Goal: Communication & Community: Answer question/provide support

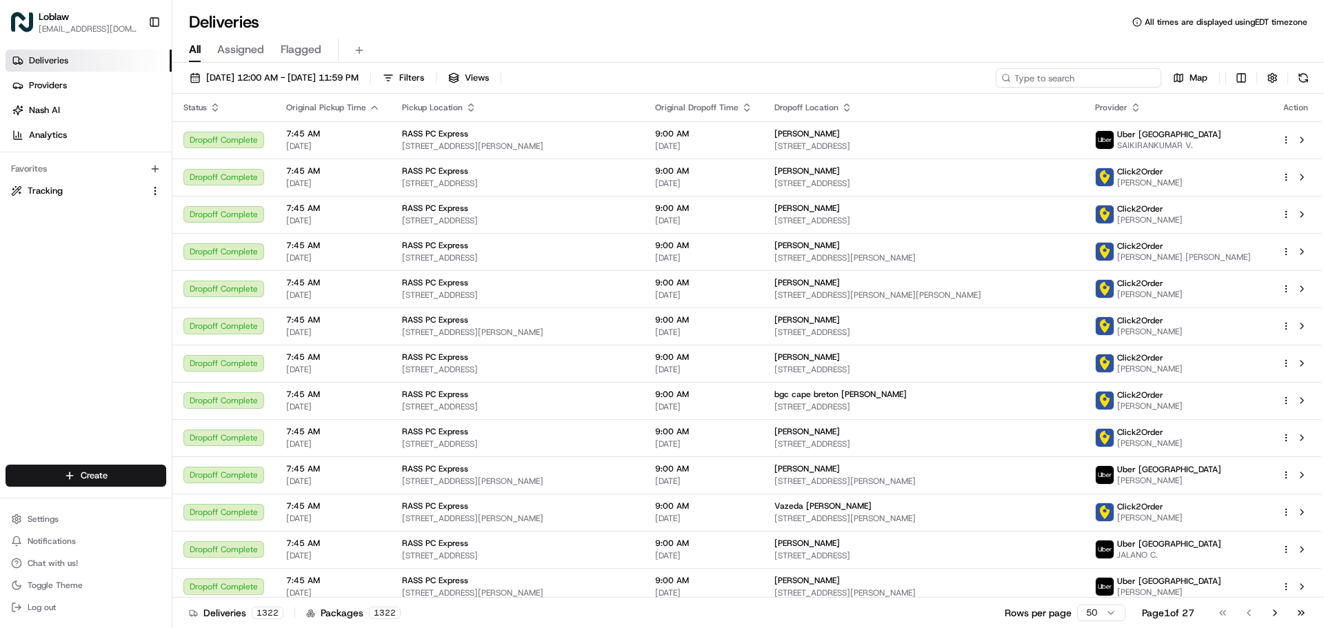
click at [1124, 74] on input at bounding box center [1078, 77] width 165 height 19
paste input "531900012817328"
type input "531900012817328"
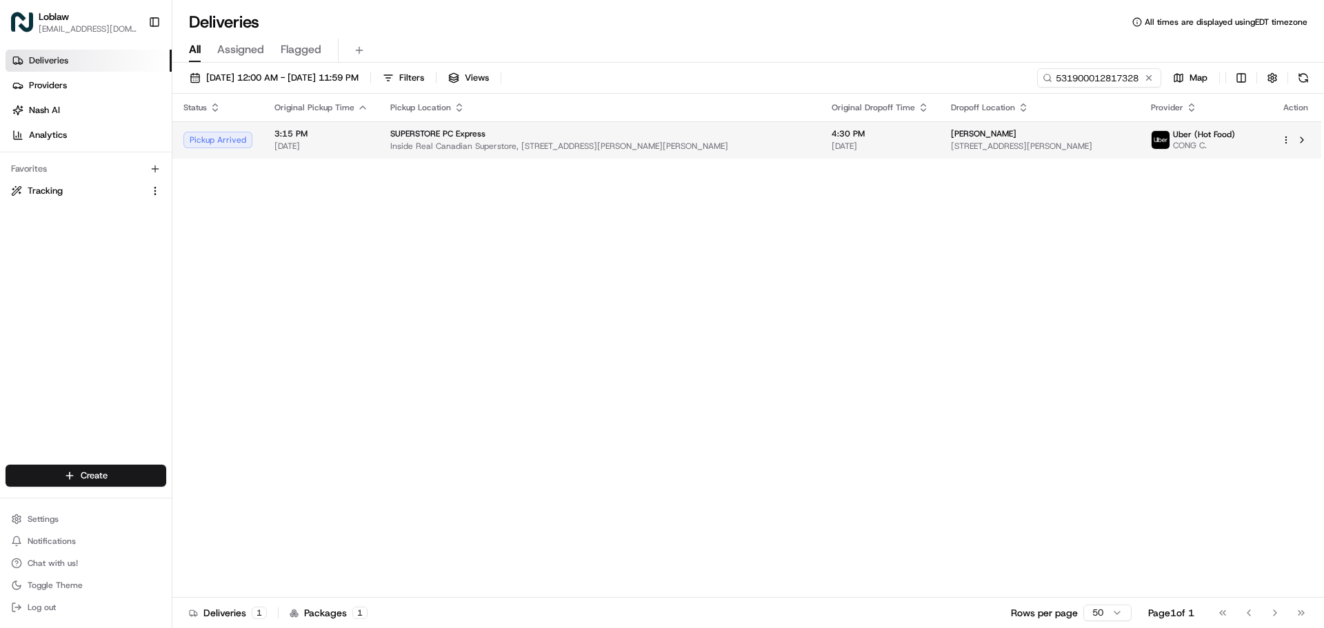
click at [589, 145] on span "Inside Real Canadian Superstore, [STREET_ADDRESS][PERSON_NAME][PERSON_NAME]" at bounding box center [599, 146] width 419 height 11
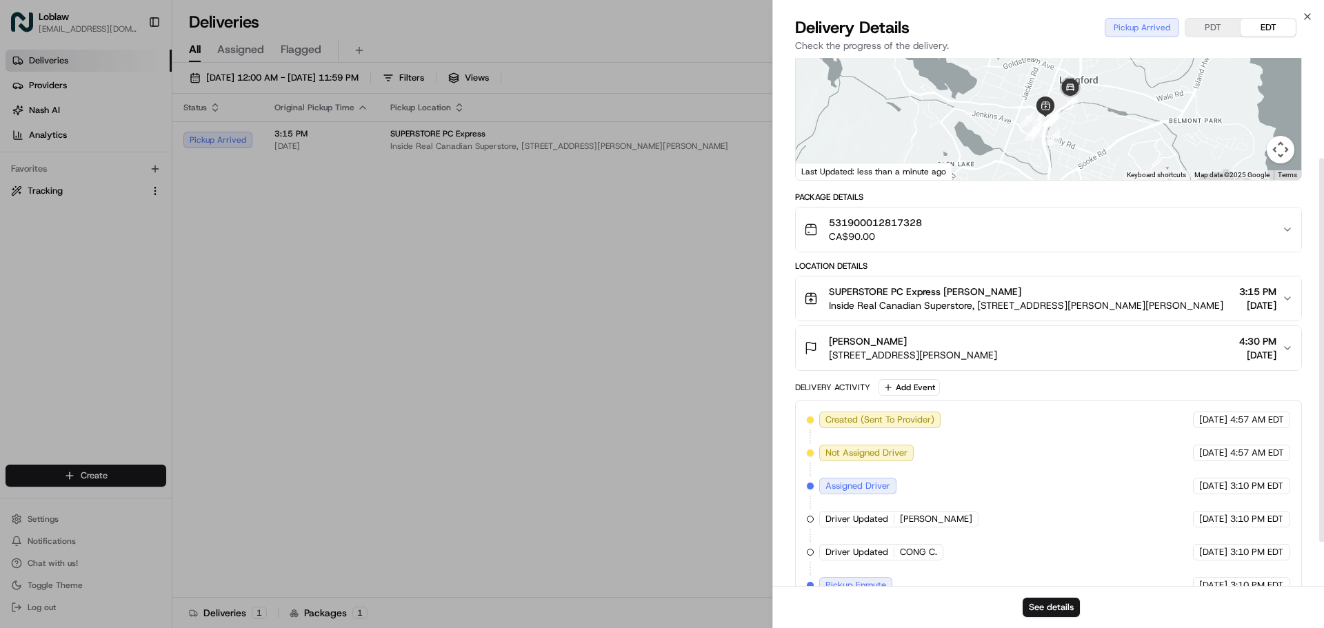
scroll to position [199, 0]
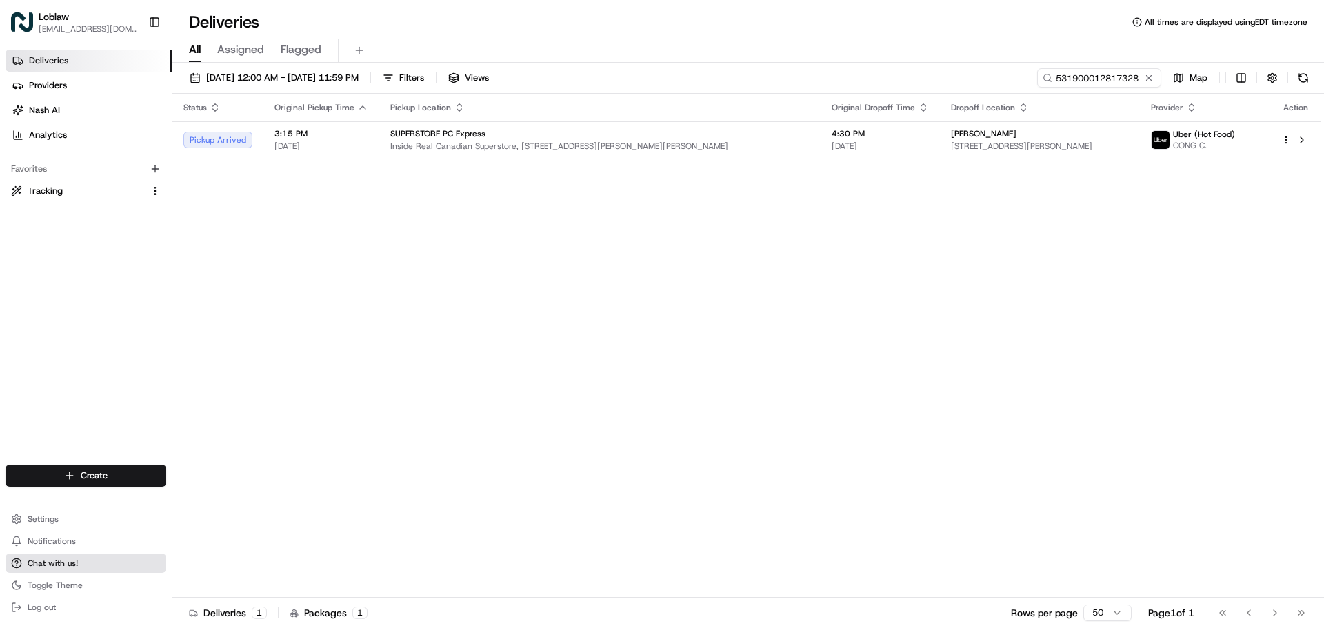
click at [101, 569] on button "Chat with us!" at bounding box center [86, 563] width 161 height 19
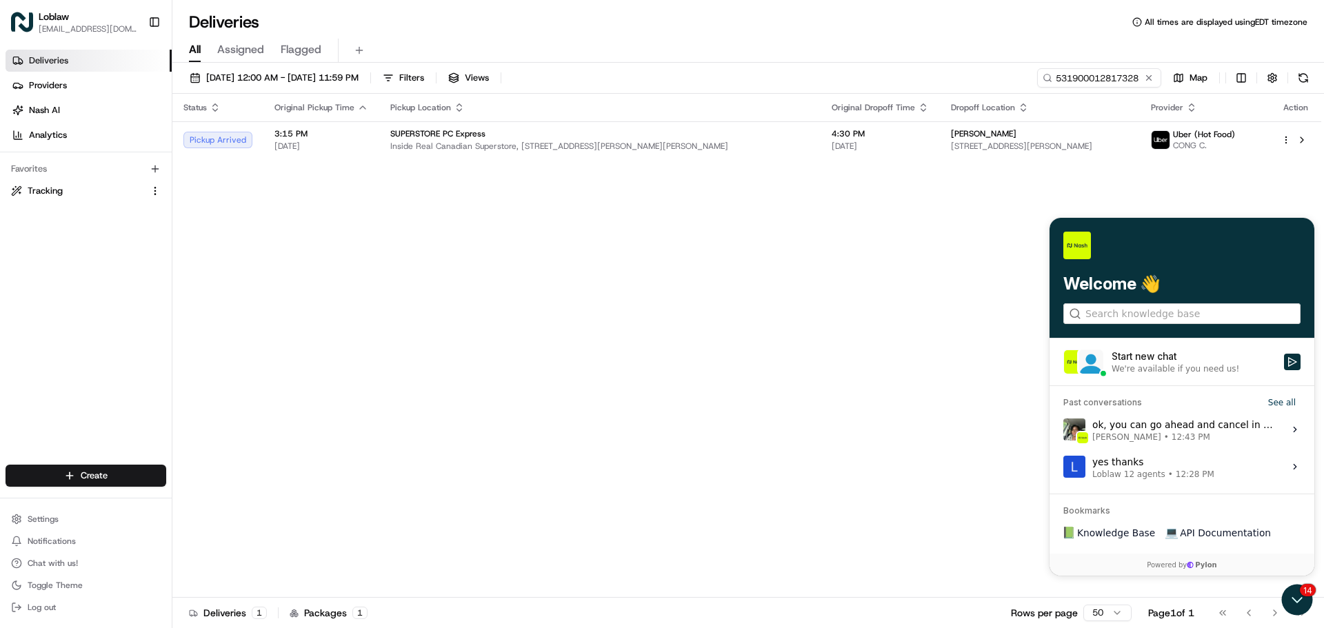
click at [1195, 361] on div "Start new chat" at bounding box center [1193, 357] width 164 height 14
click at [1284, 361] on button "Start new chat We're available if you need us!" at bounding box center [1292, 362] width 17 height 17
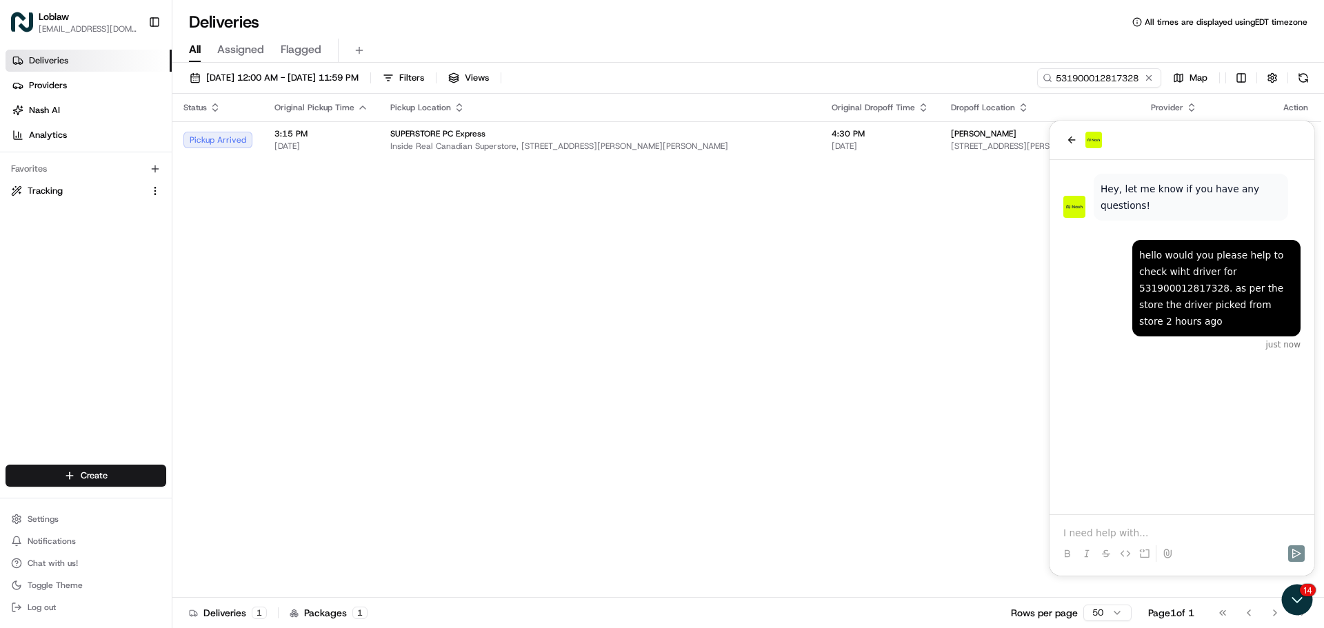
click at [1210, 423] on div "hello would you please help to check wiht driver for 531900012817328. as per th…" at bounding box center [1181, 337] width 265 height 354
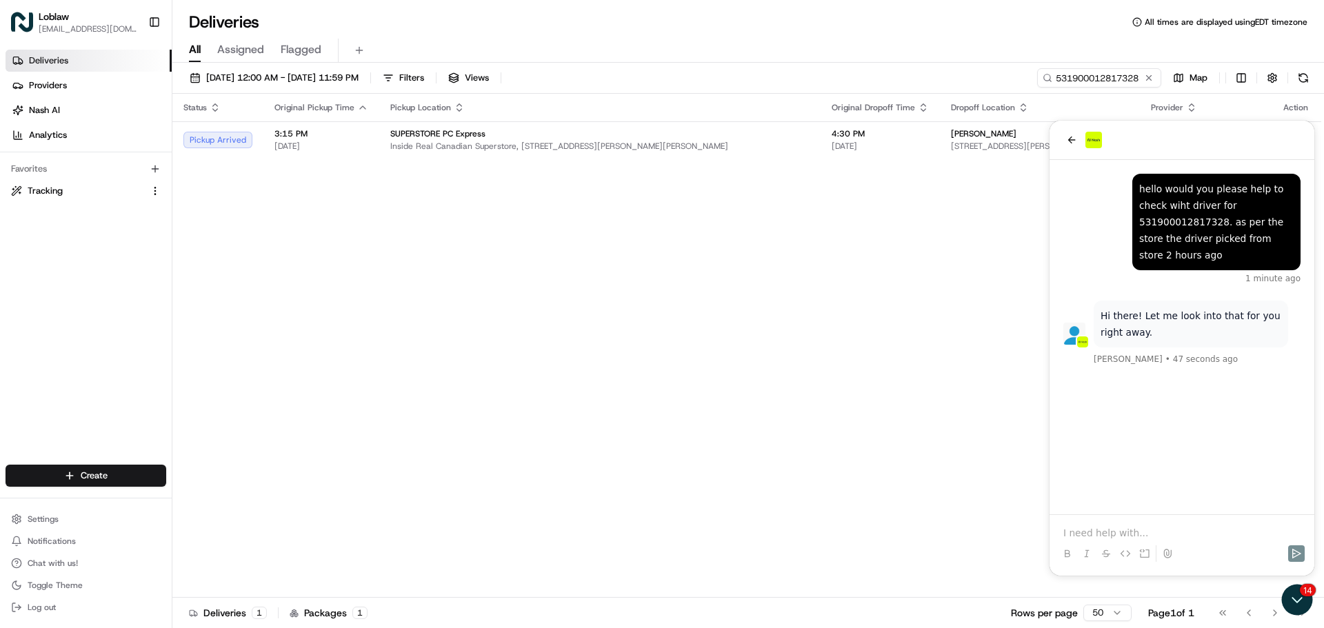
click at [1062, 527] on div at bounding box center [1182, 533] width 254 height 14
click at [1074, 535] on p at bounding box center [1181, 533] width 237 height 14
click at [1118, 445] on div "ok just now Hi there! Let me look into that for you right away. [PERSON_NAME] •…" at bounding box center [1181, 337] width 265 height 354
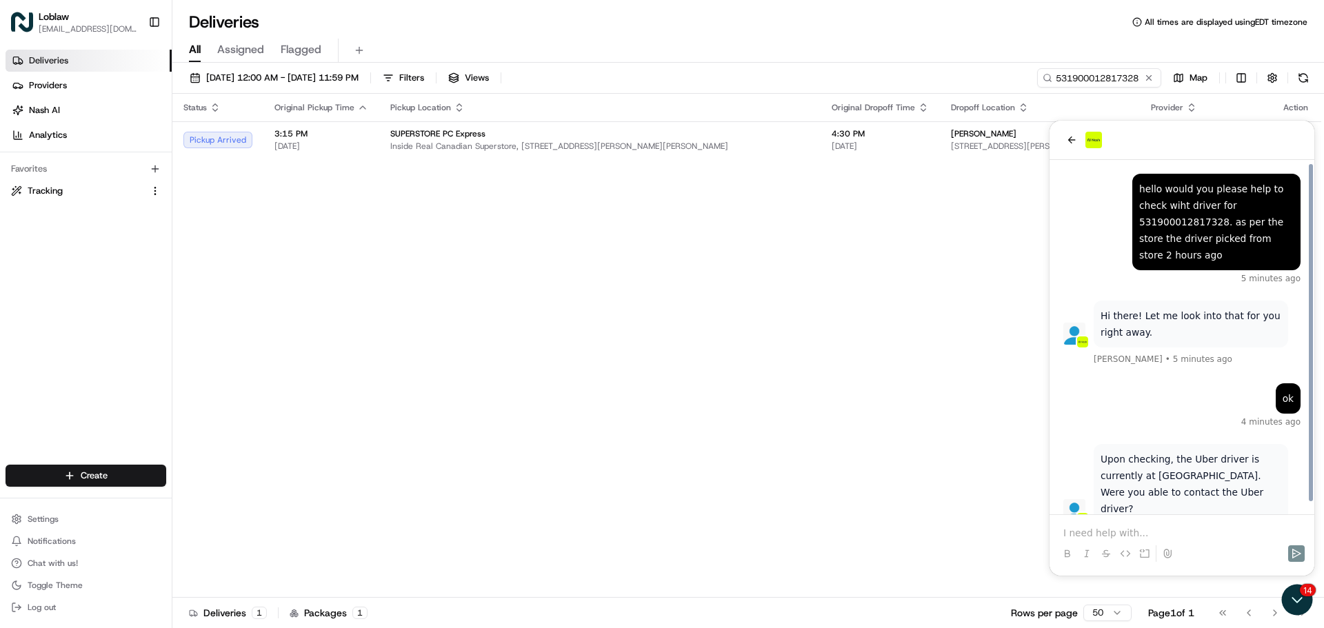
scroll to position [10, 0]
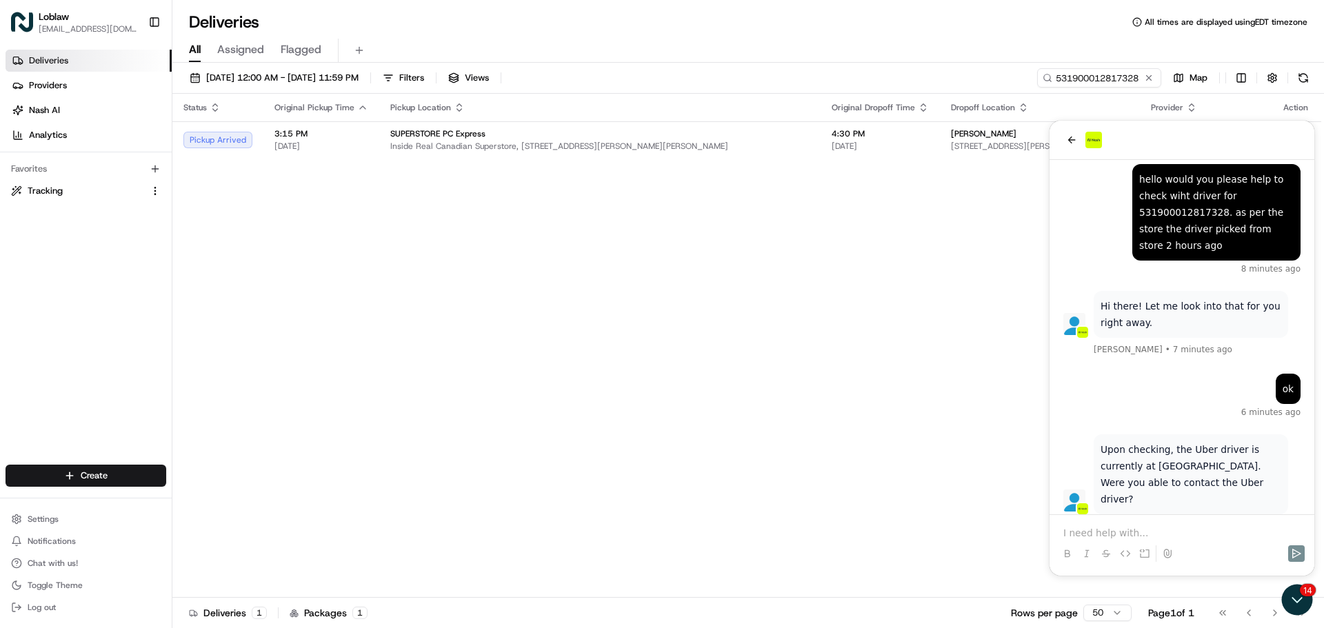
click at [1171, 525] on div at bounding box center [1182, 541] width 254 height 52
click at [1169, 534] on p at bounding box center [1181, 533] width 237 height 14
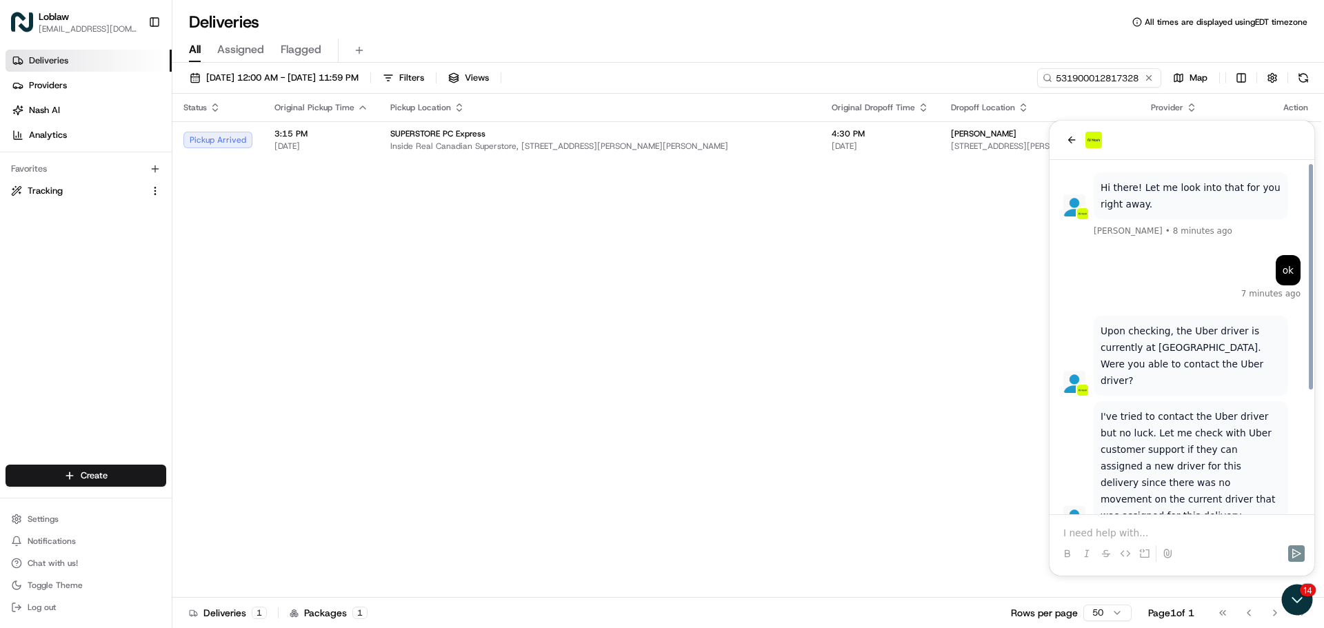
scroll to position [189, 0]
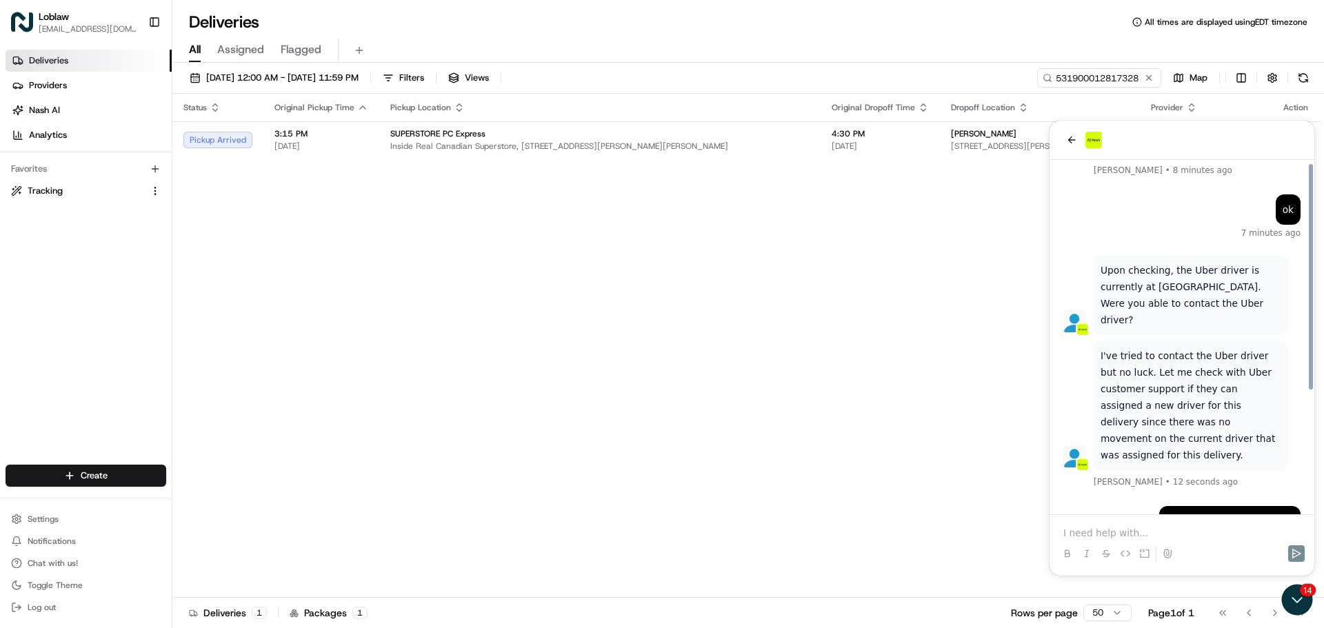
click at [1136, 506] on div "no the driver has the order 1 second ago" at bounding box center [1181, 528] width 237 height 44
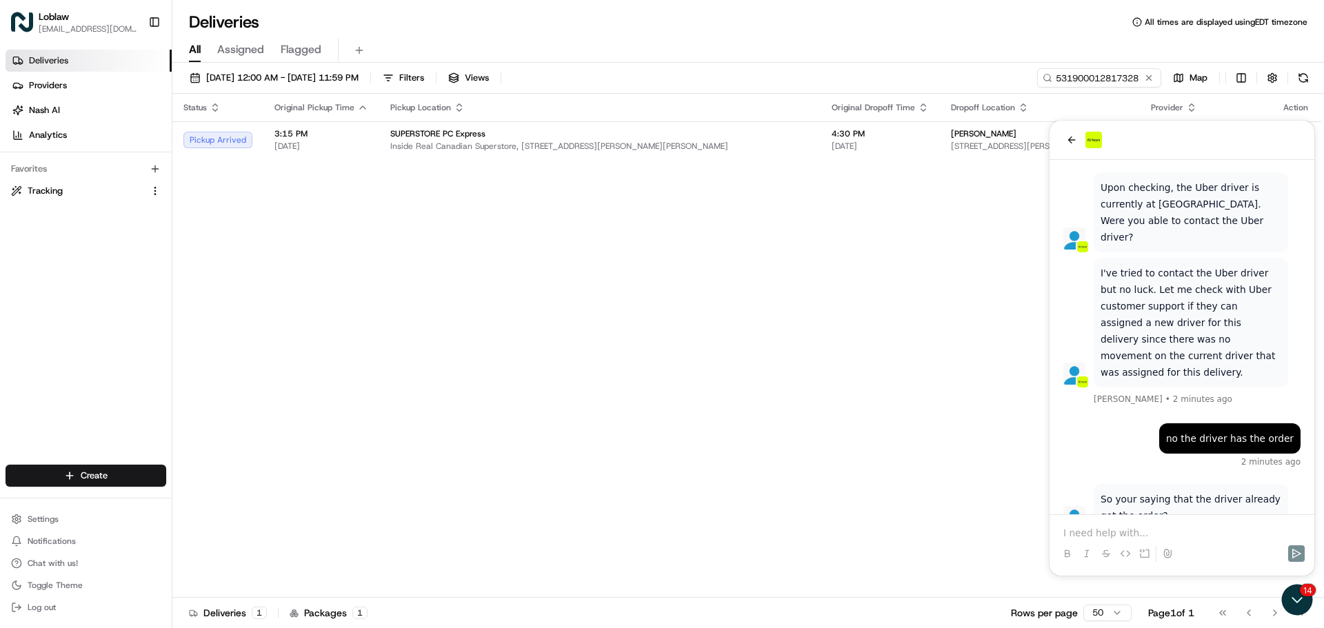
click at [1164, 530] on p at bounding box center [1181, 533] width 237 height 14
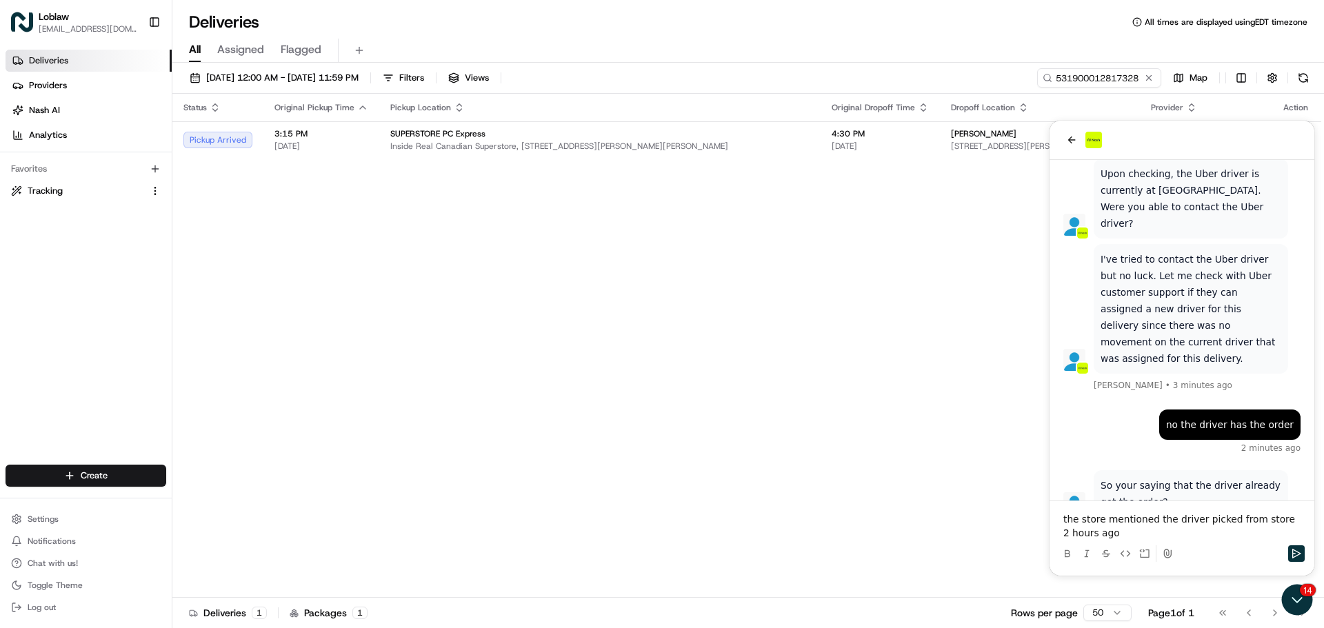
scroll to position [349, 0]
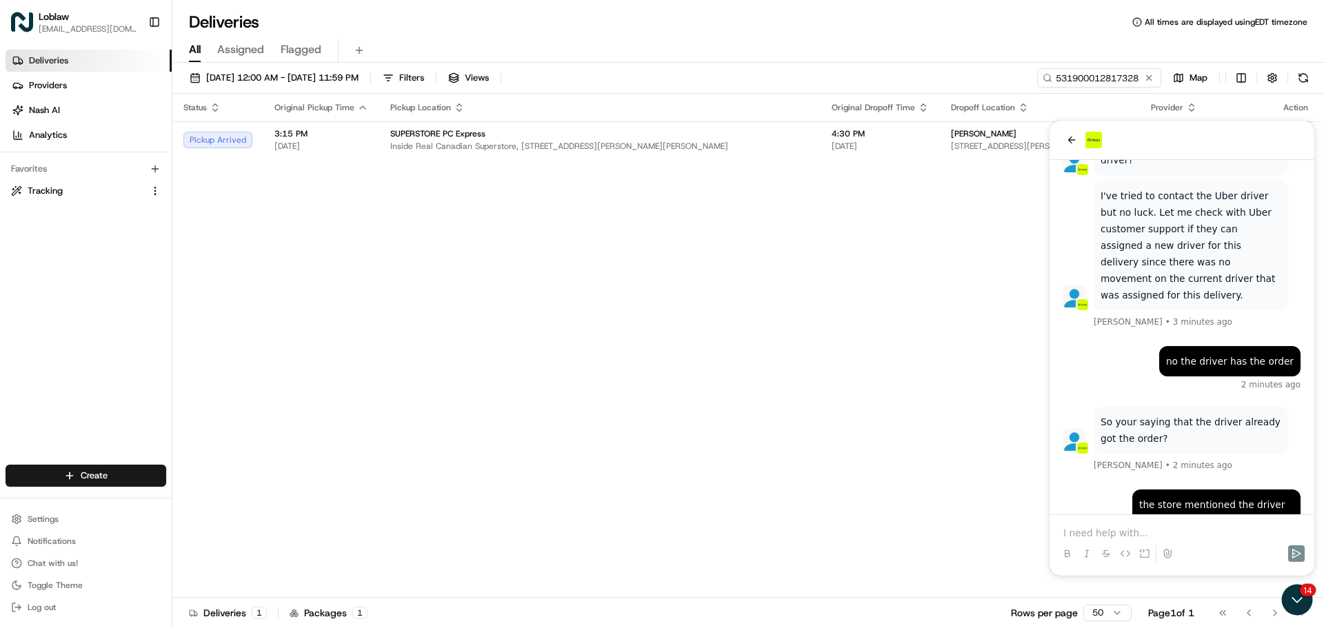
click at [1099, 490] on div "the store mentioned the driver picked from store 2 hours ago just now" at bounding box center [1181, 520] width 237 height 61
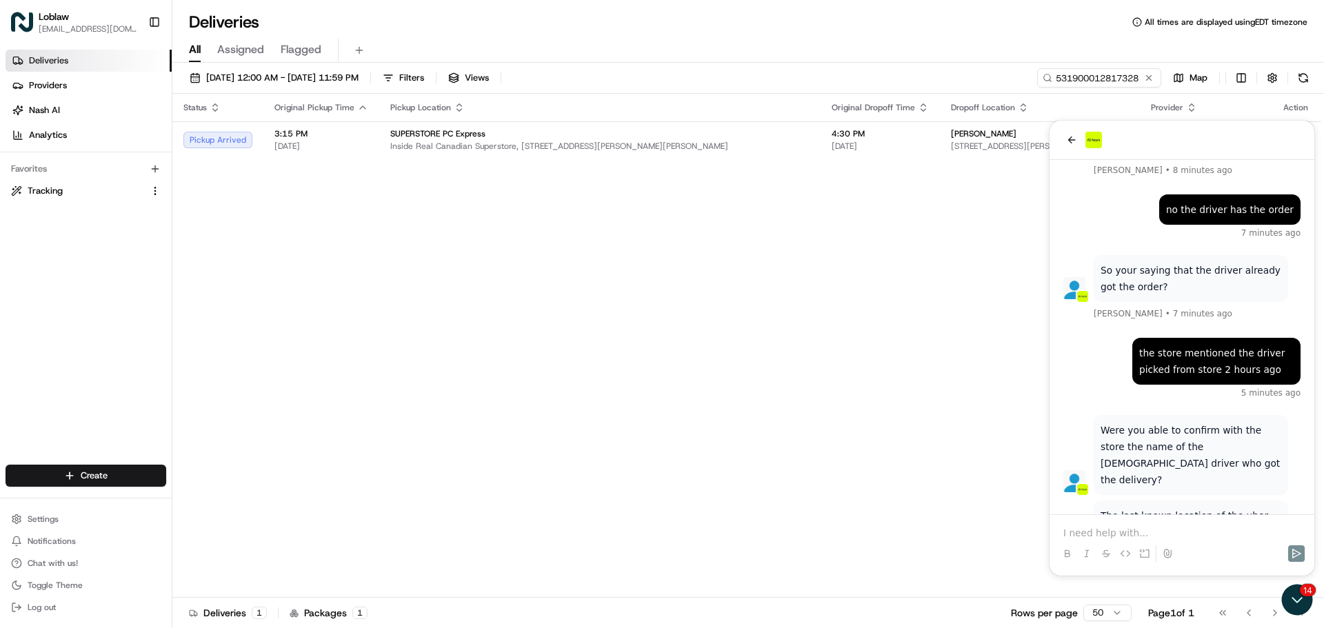
click at [1229, 523] on div at bounding box center [1182, 541] width 254 height 52
click at [1160, 529] on p at bounding box center [1181, 533] width 237 height 14
click at [1142, 527] on p "will check" at bounding box center [1181, 533] width 237 height 14
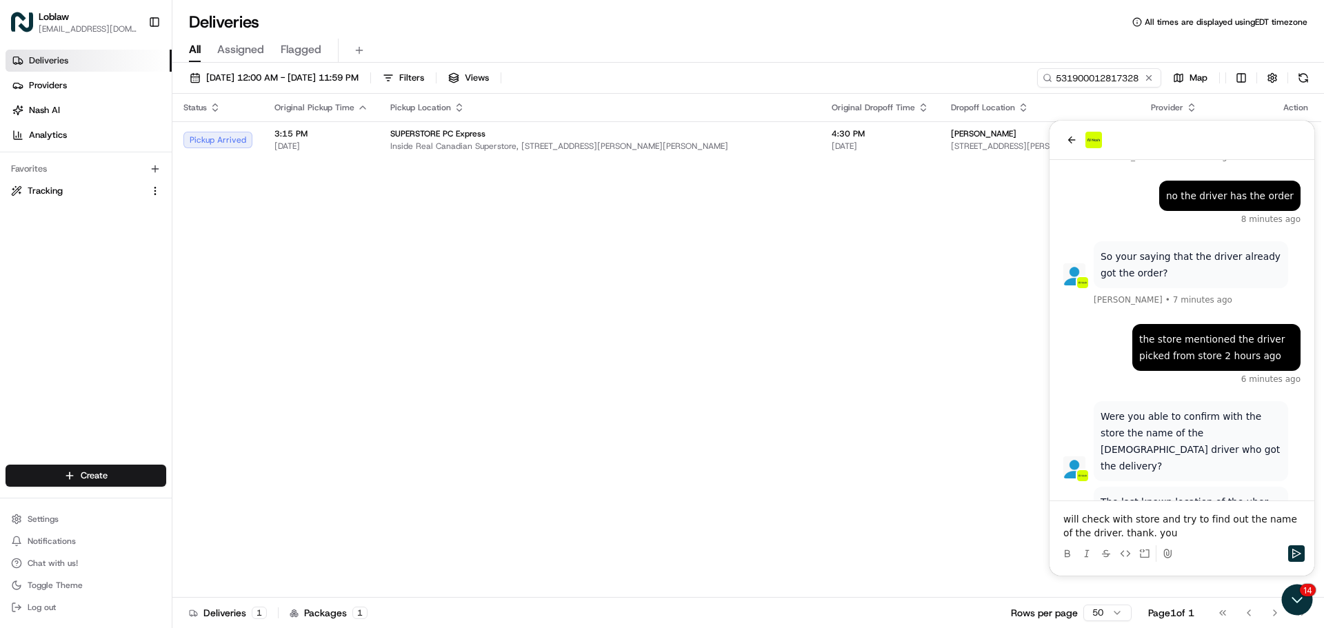
scroll to position [594, 0]
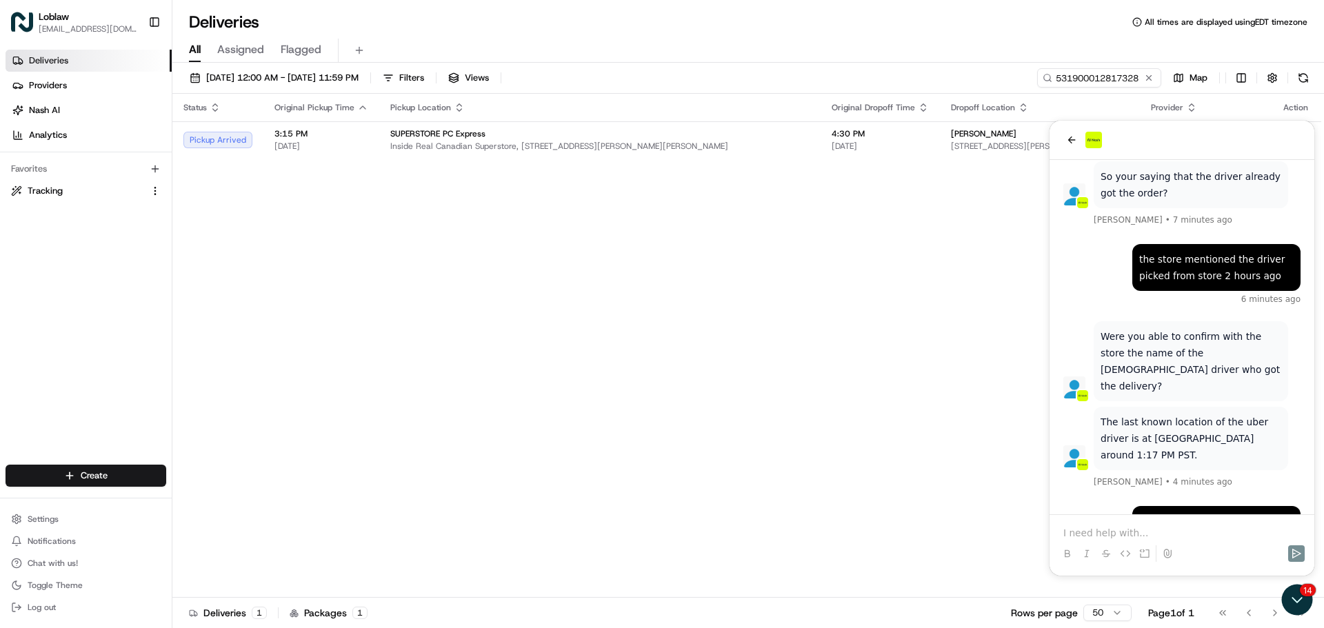
click at [763, 95] on th "Pickup Location" at bounding box center [599, 108] width 441 height 28
click at [747, 134] on div "SUPERSTORE PC Express" at bounding box center [599, 133] width 419 height 11
